Goal: Communication & Community: Answer question/provide support

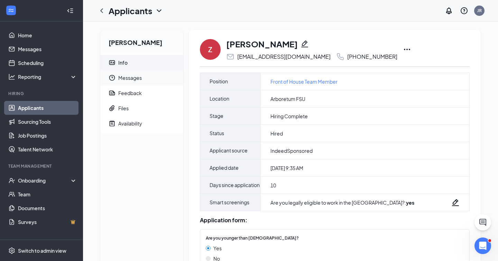
click at [147, 83] on span "Messages" at bounding box center [147, 77] width 59 height 15
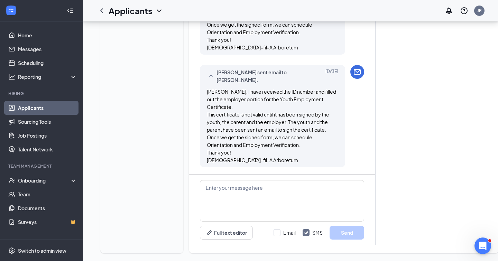
scroll to position [602, 0]
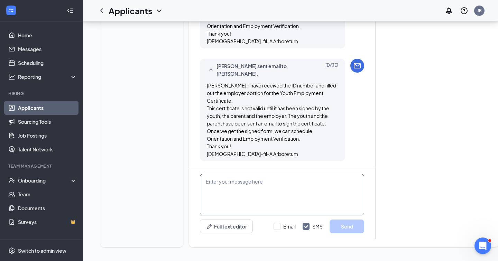
click at [210, 183] on textarea at bounding box center [282, 194] width 164 height 41
click at [277, 226] on input "Email" at bounding box center [285, 226] width 22 height 7
checkbox input "true"
click at [307, 229] on input "SMS" at bounding box center [313, 226] width 20 height 7
checkbox input "false"
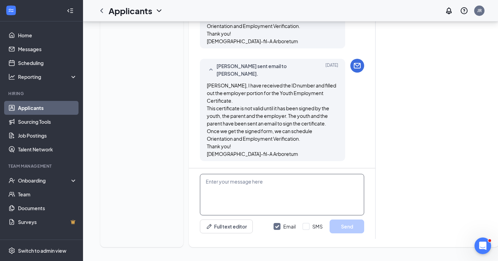
click at [234, 185] on textarea at bounding box center [282, 194] width 164 height 41
click at [212, 196] on textarea "[PERSON_NAME]," at bounding box center [282, 194] width 164 height 41
paste textarea "We’re currently scheduling orientations, and we’d love for you to join us. This…"
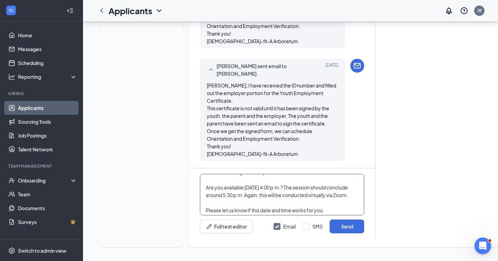
scroll to position [0, 0]
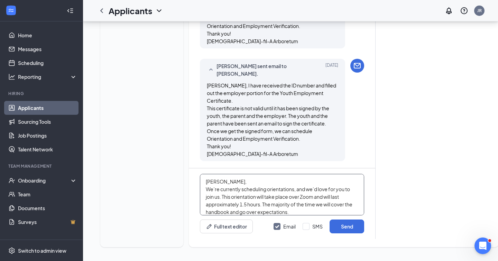
click at [242, 182] on textarea "[PERSON_NAME], We’re currently scheduling orientations, and we’d love for you t…" at bounding box center [282, 194] width 164 height 41
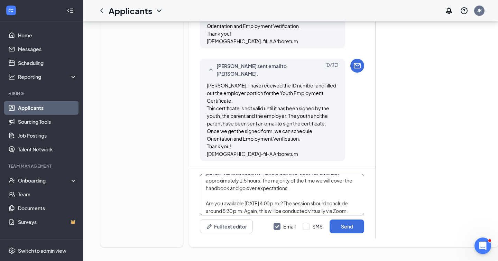
scroll to position [35, 0]
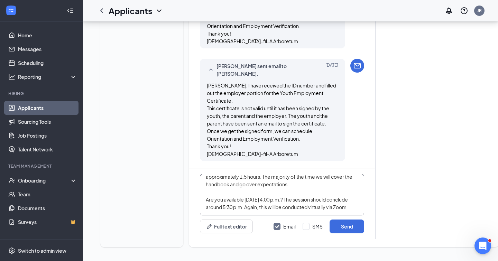
click at [345, 177] on textarea "[PERSON_NAME], We’re currently scheduling orientations, and we’d love for you t…" at bounding box center [282, 194] width 164 height 41
click at [246, 186] on textarea "[PERSON_NAME], We’re currently scheduling orientations, and we’d love for you t…" at bounding box center [282, 194] width 164 height 41
click at [345, 183] on textarea "[PERSON_NAME], We’re currently scheduling orientations, and we’d love for you t…" at bounding box center [282, 194] width 164 height 41
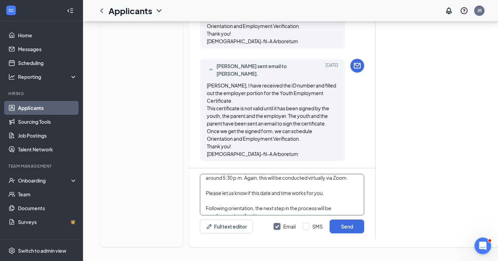
scroll to position [63, 0]
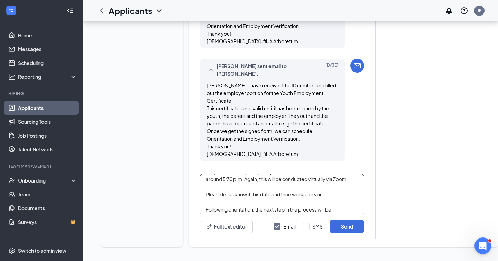
click at [333, 205] on textarea "[PERSON_NAME], We’re currently scheduling orientations, and we’d love for you t…" at bounding box center [282, 194] width 164 height 41
type textarea "[PERSON_NAME], We’re currently scheduling orientations, and we’d love for you t…"
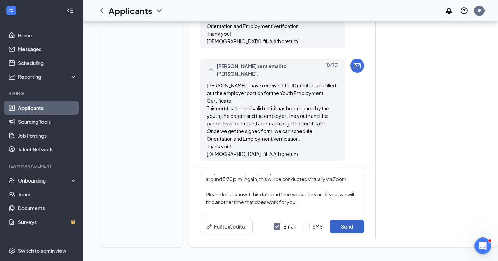
click at [351, 228] on button "Send" at bounding box center [347, 227] width 35 height 14
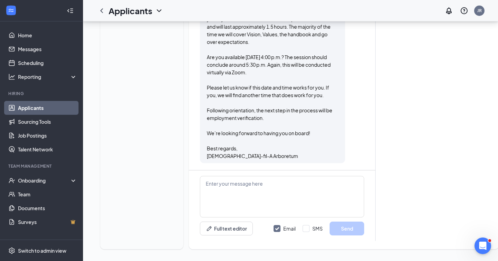
scroll to position [806, 0]
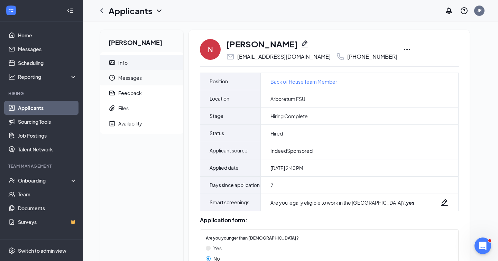
click at [124, 83] on span "Messages" at bounding box center [147, 77] width 59 height 15
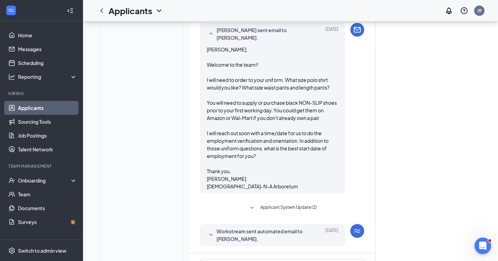
scroll to position [512, 0]
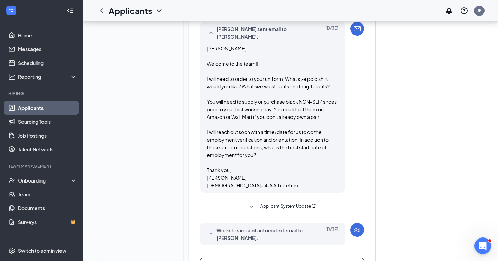
paste textarea "We’re currently scheduling orientations, and we’d love for you to join us. This…"
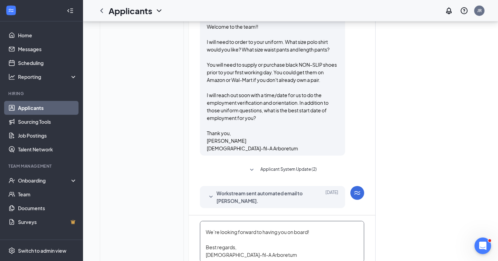
scroll to position [555, 0]
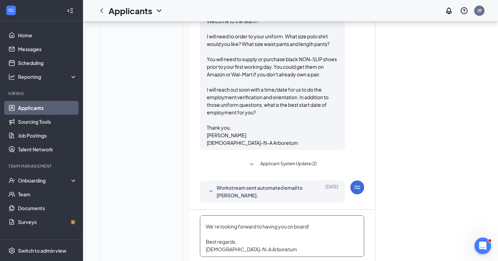
type textarea "Noah, We’re currently scheduling orientations, and we’d love for you to join us…"
checkbox input "false"
checkbox input "true"
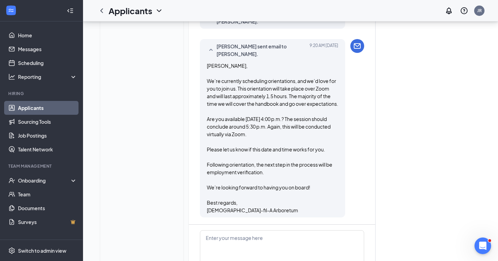
scroll to position [744, 0]
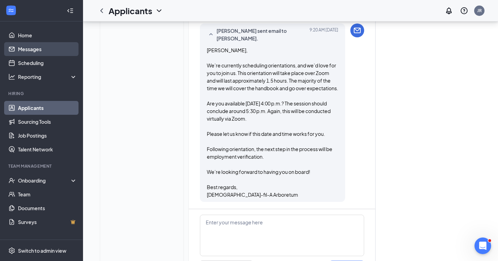
click at [30, 46] on link "Messages" at bounding box center [47, 49] width 59 height 14
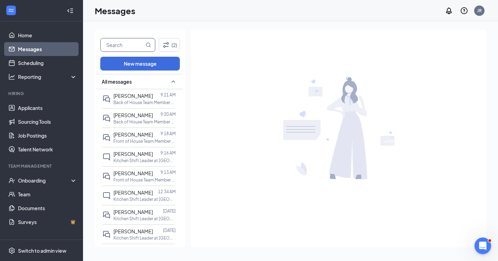
click at [129, 42] on input "text" at bounding box center [123, 44] width 44 height 13
click at [131, 178] on p "Front of House Team Member at Arboretum FSU" at bounding box center [144, 180] width 62 height 6
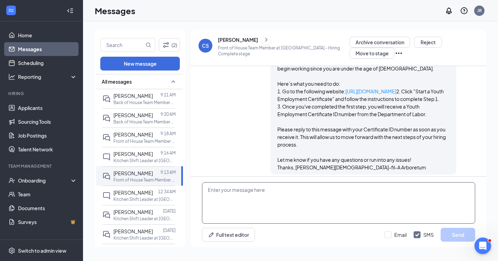
scroll to position [680, 0]
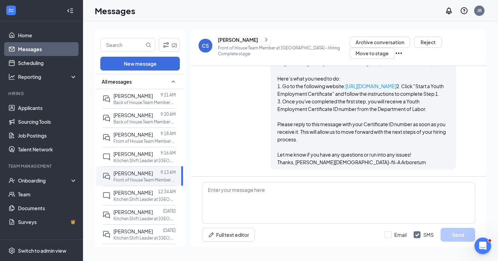
click at [418, 236] on input "SMS" at bounding box center [424, 234] width 20 height 7
checkbox input "false"
click at [391, 236] on input "Email" at bounding box center [396, 234] width 22 height 7
checkbox input "true"
click at [292, 194] on textarea at bounding box center [338, 202] width 273 height 41
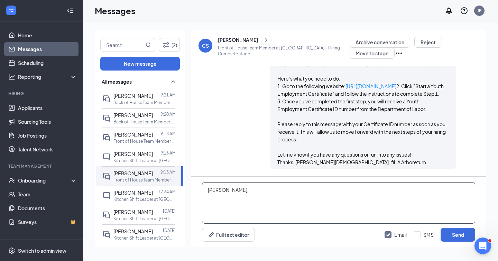
click at [214, 204] on textarea "Carter," at bounding box center [338, 202] width 273 height 41
paste textarea "We’re currently scheduling orientations, and we’d love for you to join us. This…"
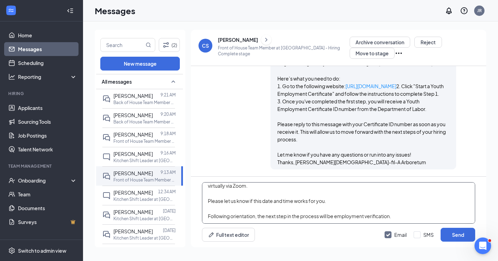
scroll to position [0, 0]
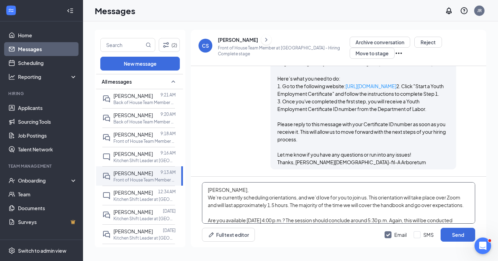
click at [231, 190] on textarea "Carter, We’re currently scheduling orientations, and we’d love for you to join …" at bounding box center [338, 202] width 273 height 41
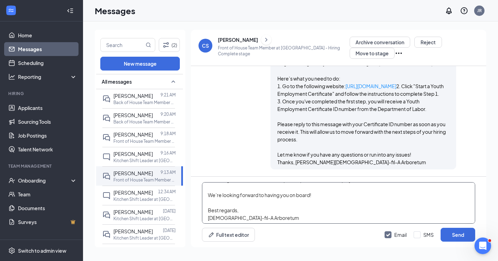
scroll to position [88, 0]
type textarea "Carter, We’re currently scheduling orientations, and we’d love for you to join …"
click at [466, 239] on button "Send" at bounding box center [458, 235] width 35 height 14
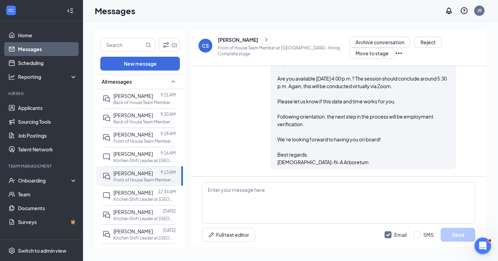
scroll to position [854, 0]
